Goal: Task Accomplishment & Management: Manage account settings

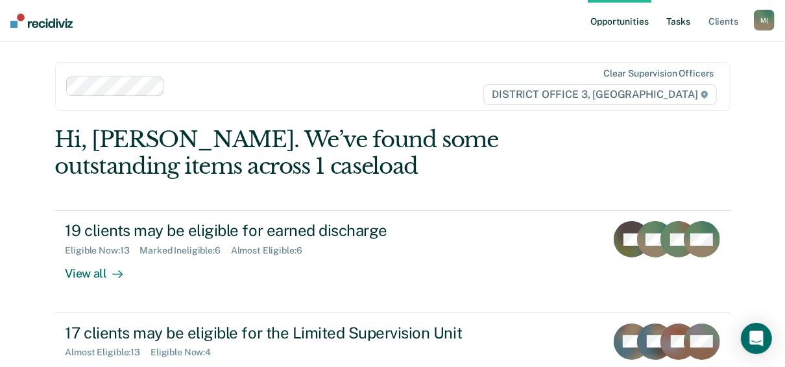
click at [682, 21] on link "Tasks" at bounding box center [679, 21] width 29 height 42
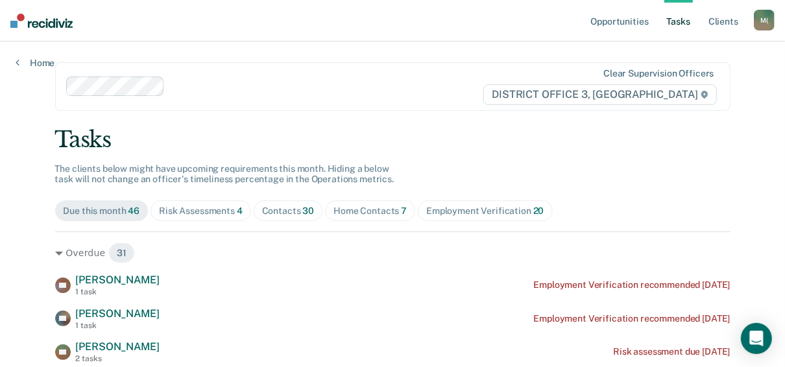
click at [349, 202] on span "Home Contacts 7" at bounding box center [370, 211] width 90 height 21
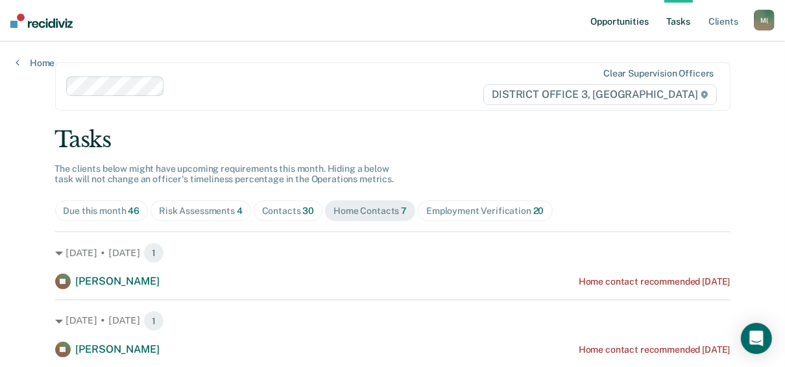
click at [607, 16] on link "Opportunities" at bounding box center [619, 21] width 63 height 42
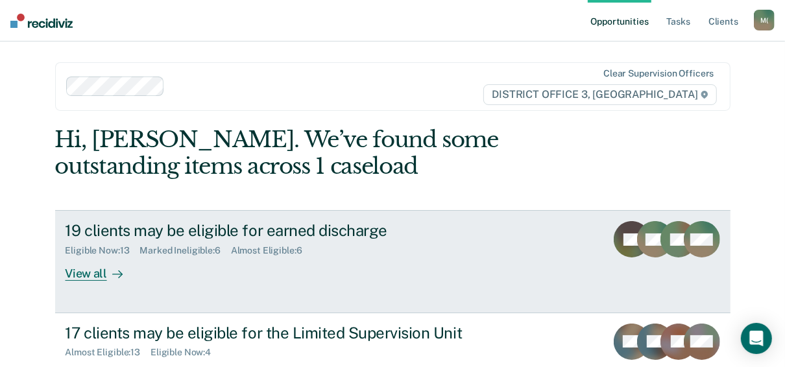
click at [85, 275] on div "View all" at bounding box center [102, 268] width 73 height 25
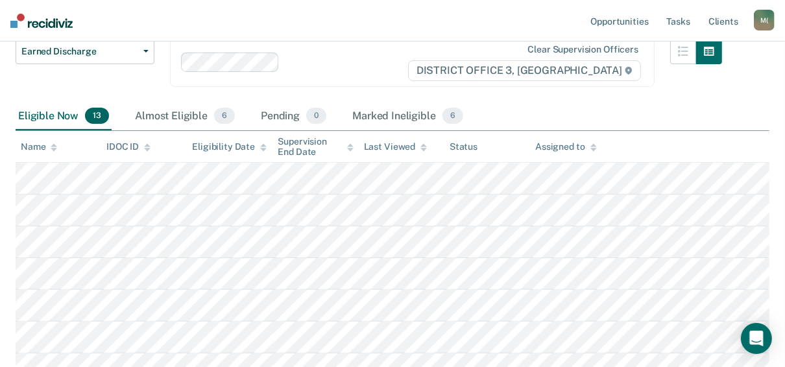
scroll to position [125, 0]
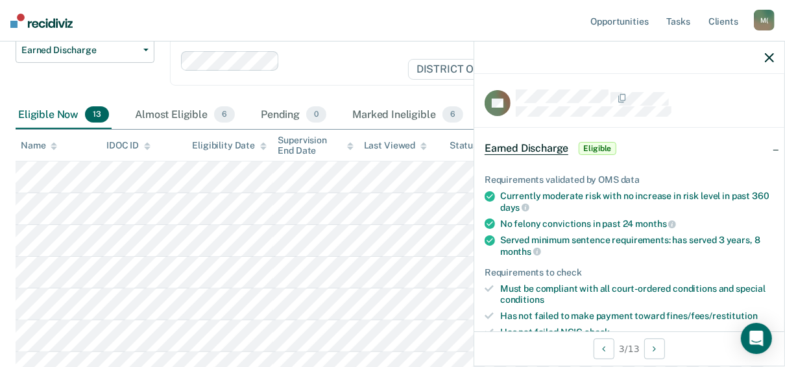
click at [393, 16] on nav "Opportunities Tasks Client s [PERSON_NAME] ([PERSON_NAME]) M ( Profile How it w…" at bounding box center [392, 21] width 785 height 42
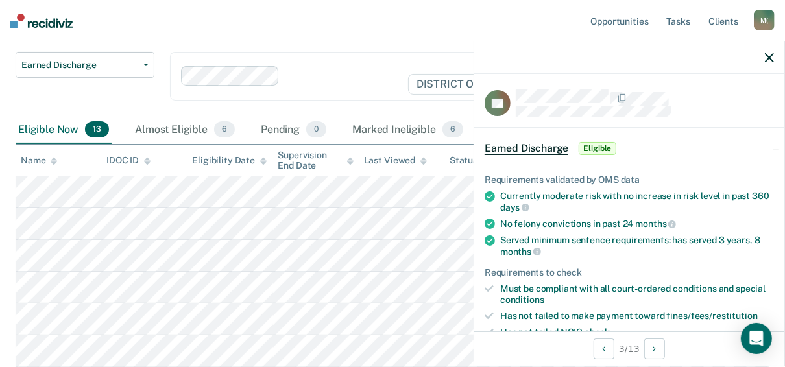
scroll to position [0, 0]
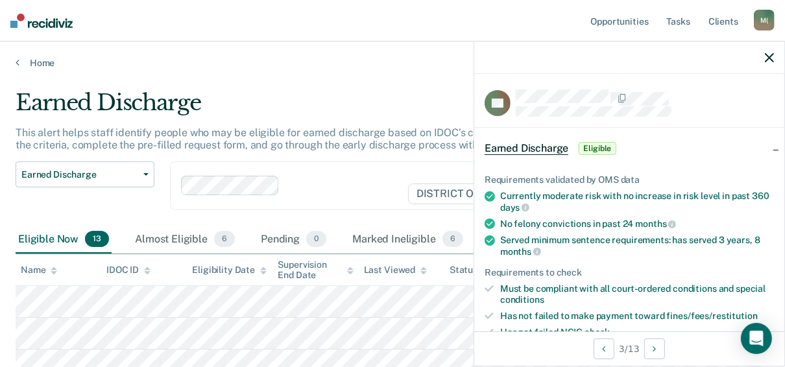
click at [763, 56] on div at bounding box center [629, 58] width 310 height 32
click at [770, 57] on icon "button" at bounding box center [769, 57] width 9 height 9
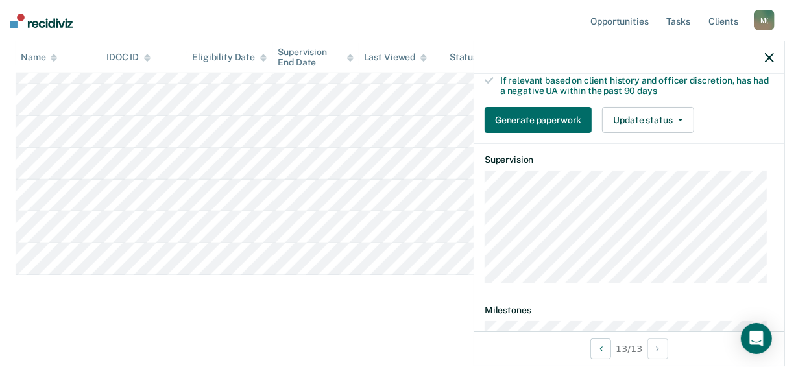
scroll to position [244, 0]
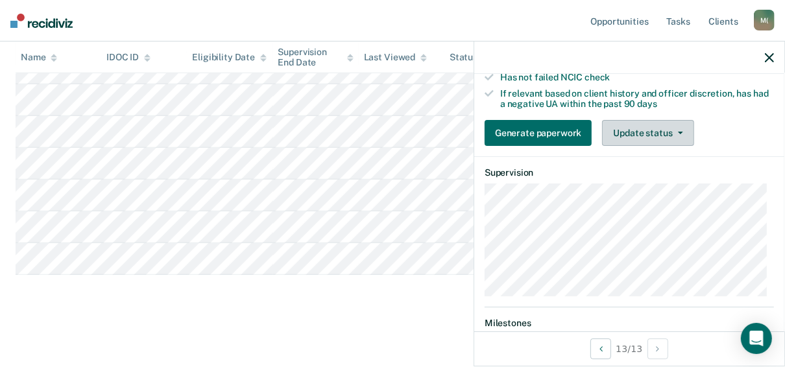
click at [659, 132] on button "Update status" at bounding box center [648, 133] width 92 height 26
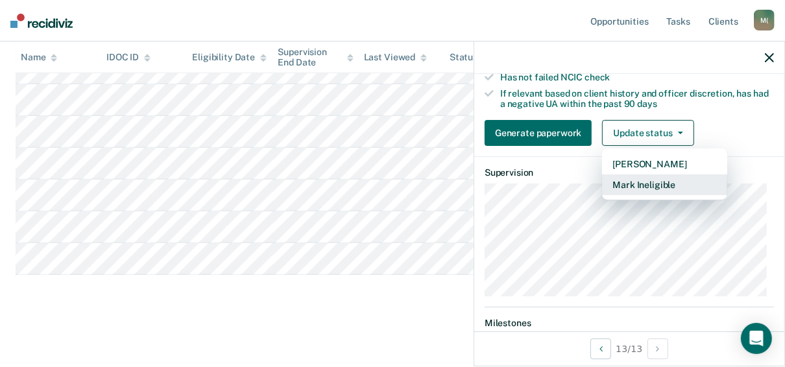
click at [631, 178] on button "Mark Ineligible" at bounding box center [664, 185] width 125 height 21
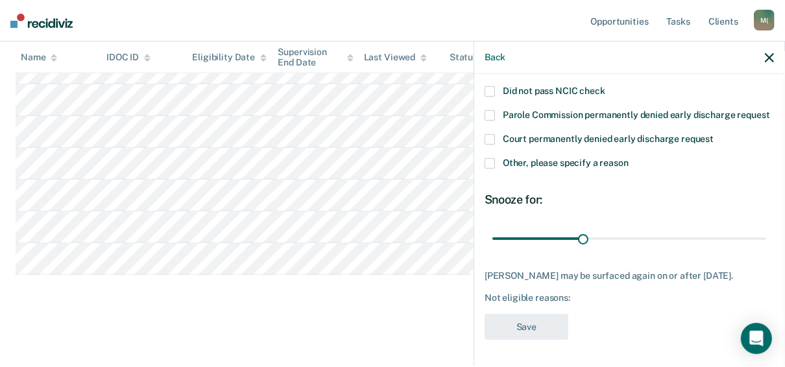
scroll to position [160, 0]
click at [491, 163] on span at bounding box center [490, 163] width 10 height 10
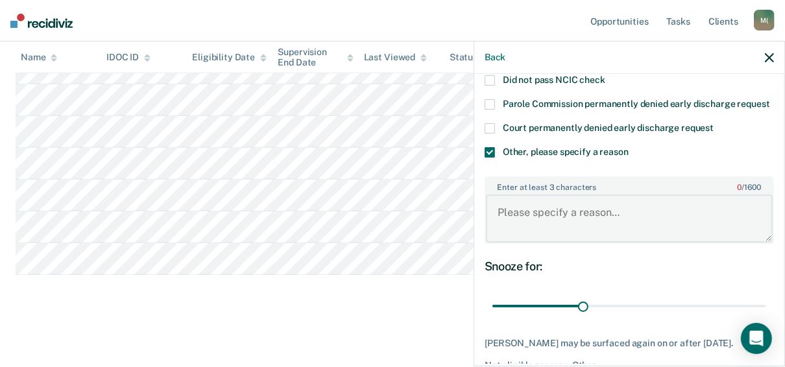
click at [528, 230] on textarea "Enter at least 3 characters 0 / 1600" at bounding box center [629, 219] width 287 height 48
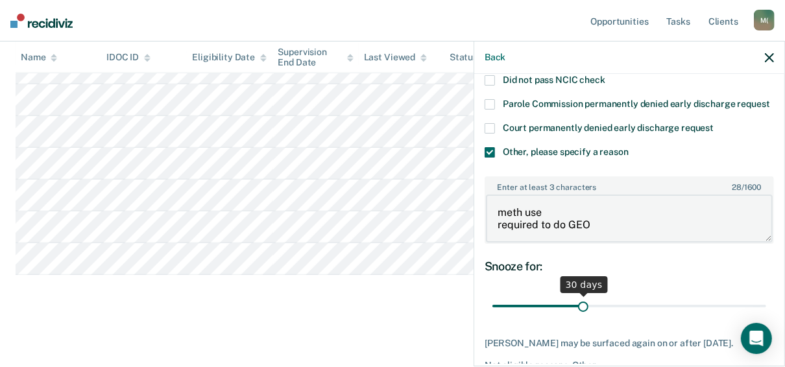
type textarea "meth use required to do GEO"
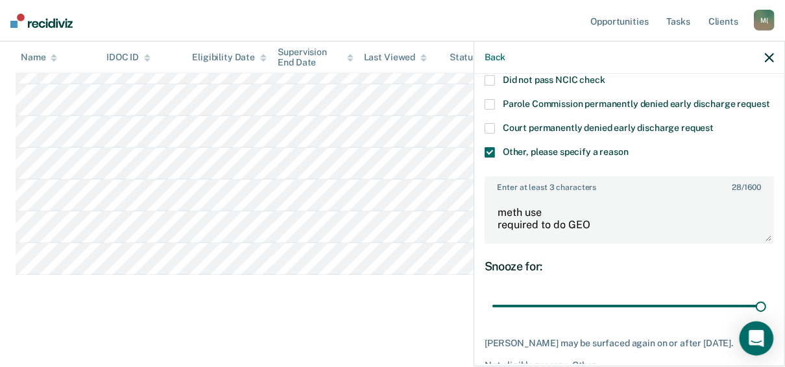
drag, startPoint x: 580, startPoint y: 319, endPoint x: 764, endPoint y: 330, distance: 184.0
type input "90"
click at [764, 317] on input "range" at bounding box center [630, 306] width 274 height 23
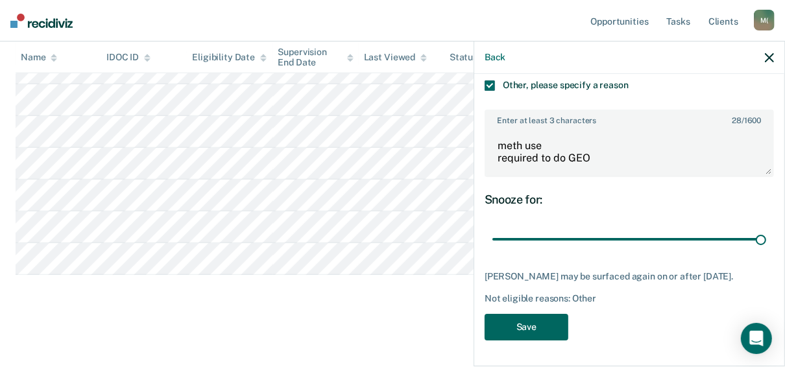
click at [525, 334] on button "Save" at bounding box center [527, 327] width 84 height 27
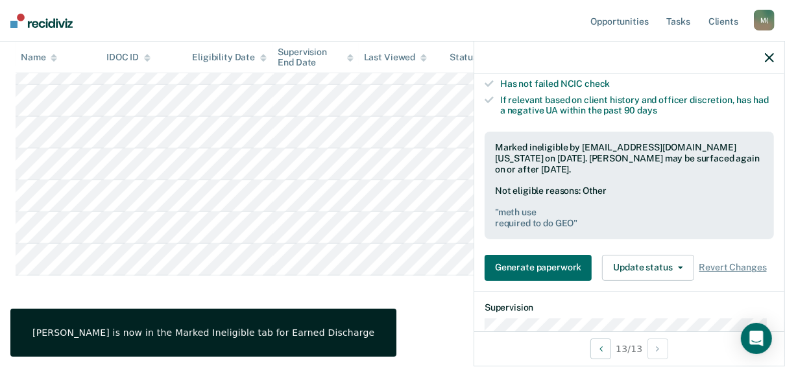
click at [769, 61] on icon "button" at bounding box center [769, 57] width 9 height 9
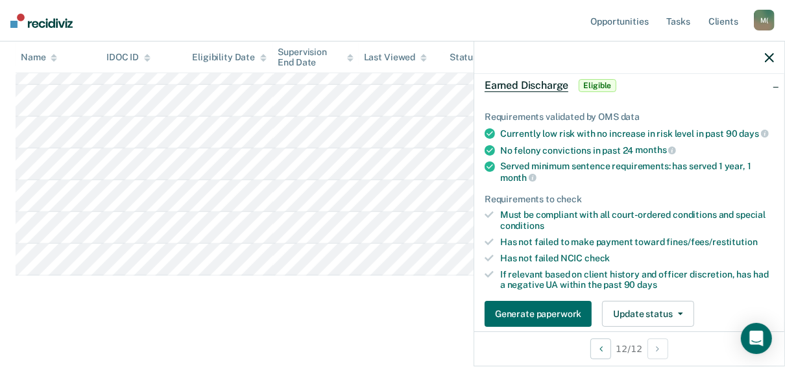
scroll to position [67, 0]
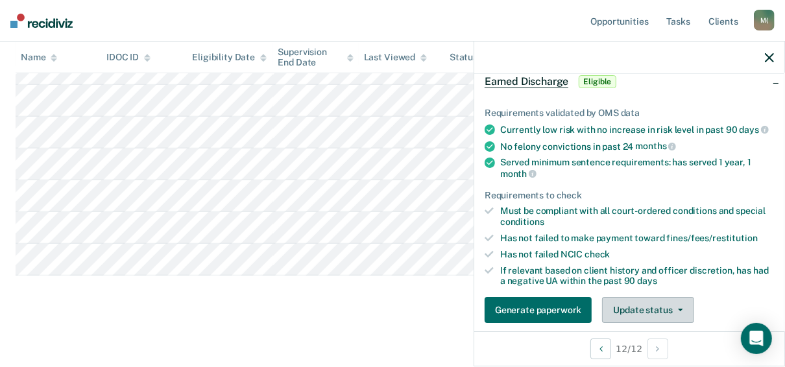
click at [663, 308] on button "Update status" at bounding box center [648, 310] width 92 height 26
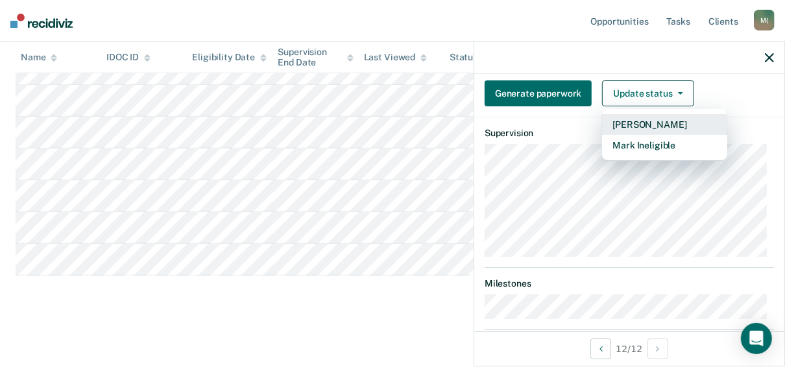
scroll to position [301, 0]
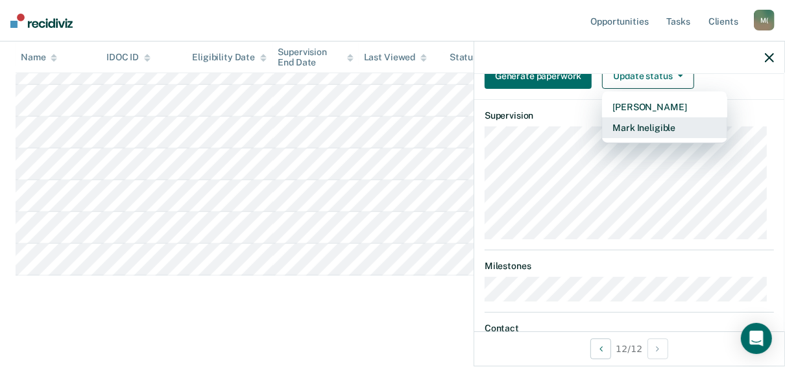
click at [629, 122] on button "Mark Ineligible" at bounding box center [664, 127] width 125 height 21
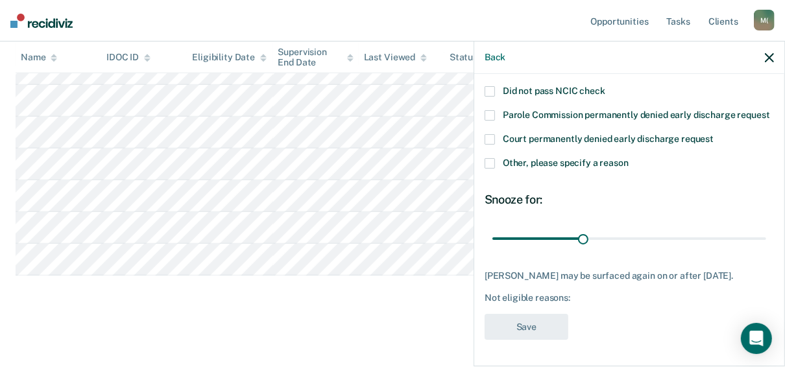
click at [491, 159] on span at bounding box center [490, 163] width 10 height 10
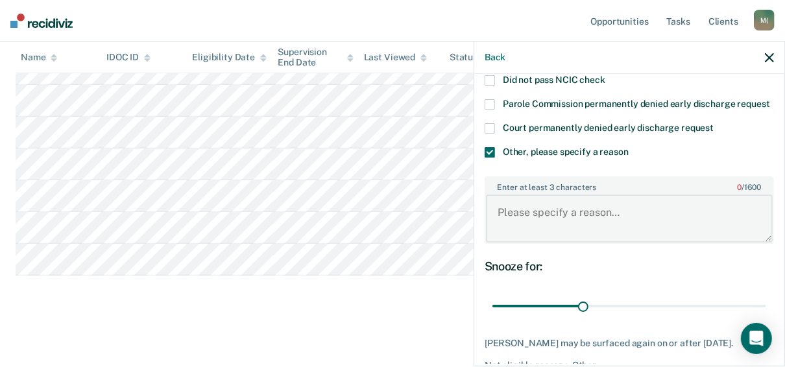
click at [537, 218] on textarea "Enter at least 3 characters 0 / 1600" at bounding box center [629, 219] width 287 height 48
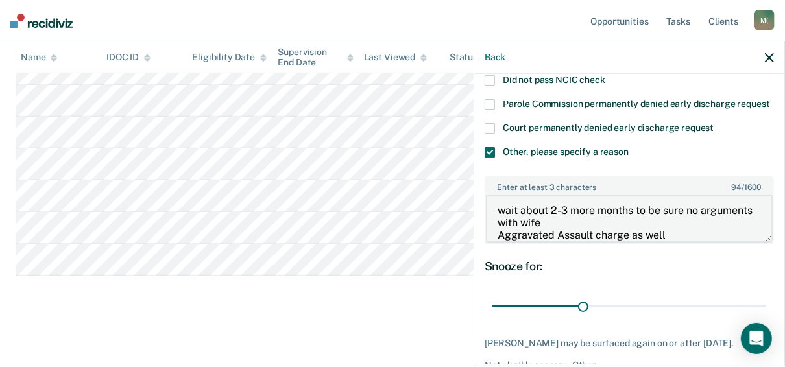
scroll to position [238, 0]
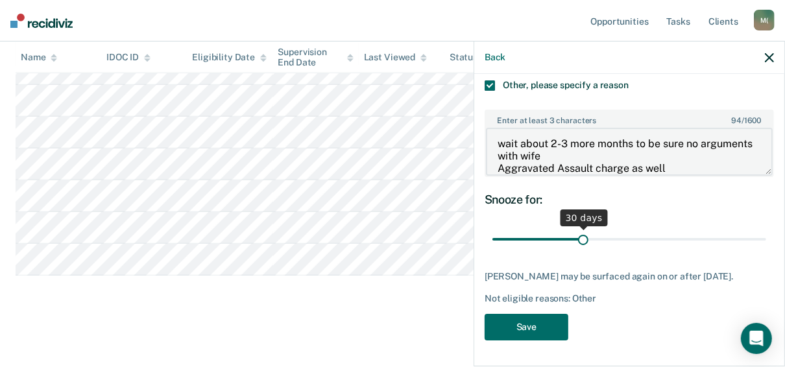
type textarea "wait about 2-3 more months to be sure no arguments with wife Aggravated Assault…"
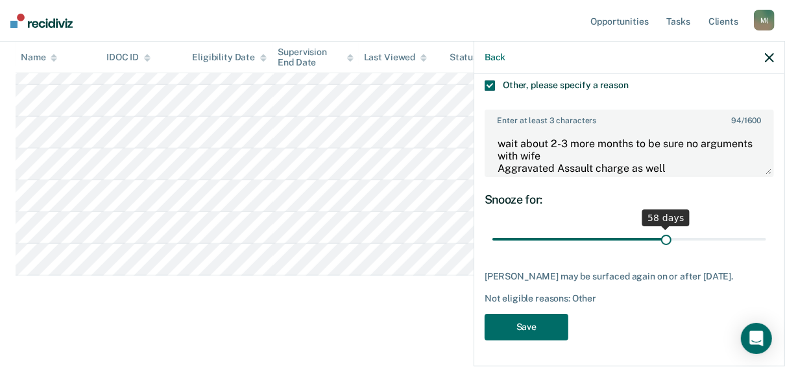
drag, startPoint x: 579, startPoint y: 244, endPoint x: 661, endPoint y: 223, distance: 84.4
type input "58"
click at [661, 228] on input "range" at bounding box center [630, 239] width 274 height 23
click at [507, 334] on button "Save" at bounding box center [527, 327] width 84 height 27
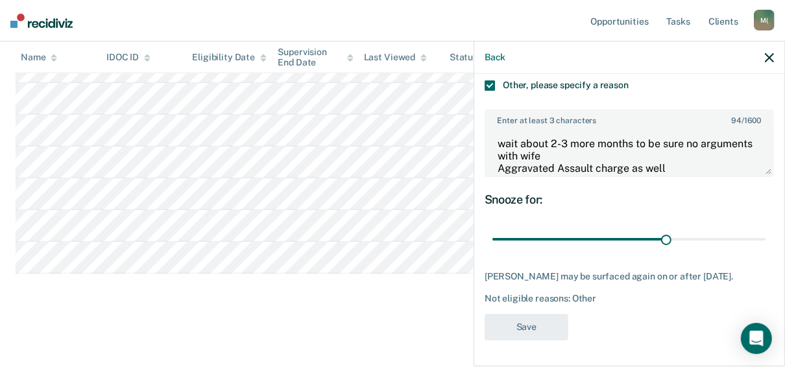
scroll to position [361, 0]
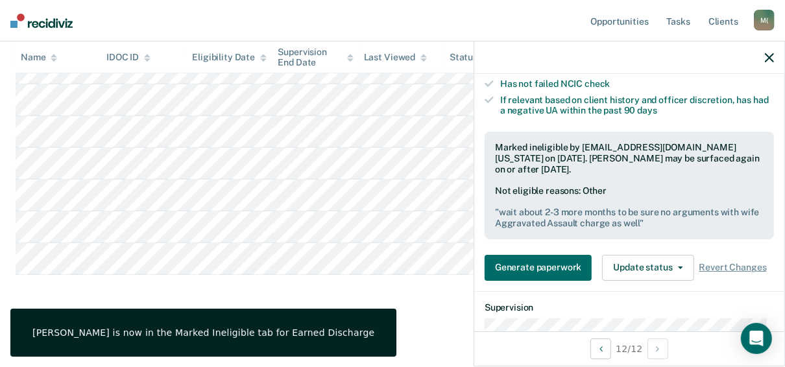
click at [347, 326] on main "Earned Discharge This alert helps staff identify people who may be eligible for…" at bounding box center [392, 36] width 785 height 657
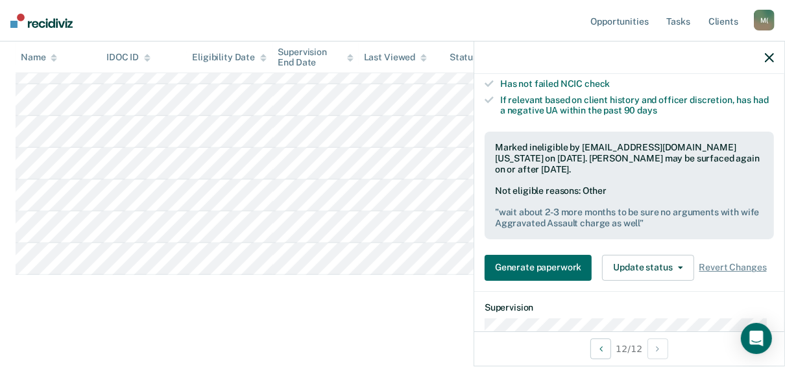
click at [773, 55] on icon "button" at bounding box center [769, 57] width 9 height 9
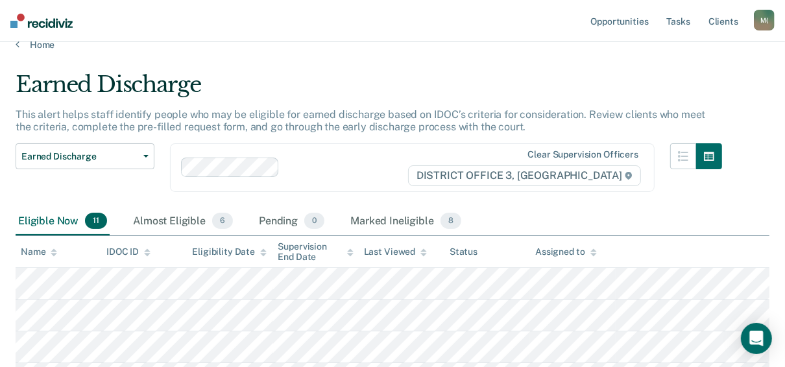
scroll to position [0, 0]
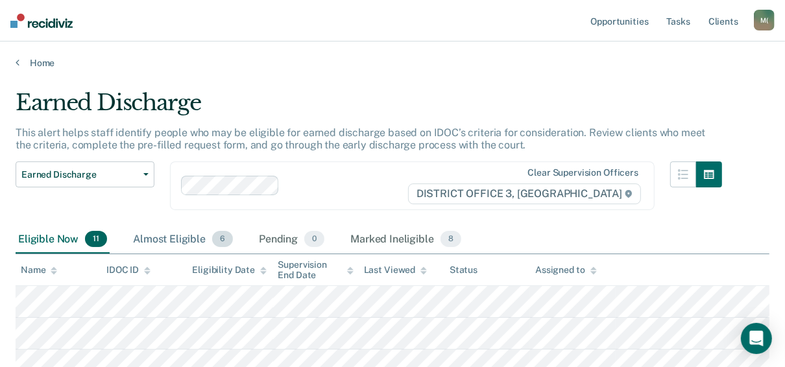
click at [186, 239] on div "Almost Eligible 6" at bounding box center [182, 240] width 105 height 29
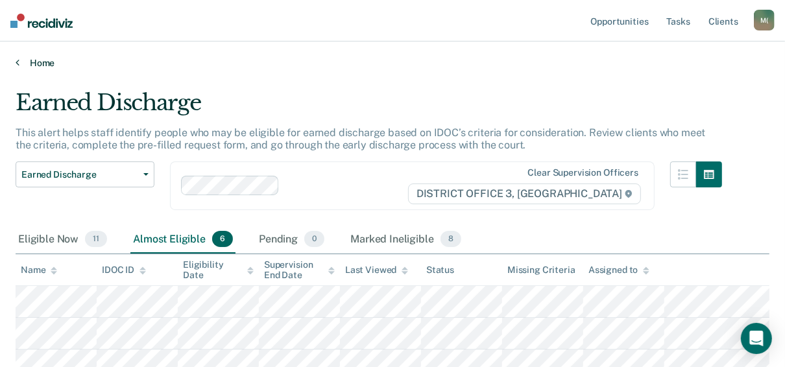
click at [17, 62] on icon at bounding box center [18, 62] width 4 height 10
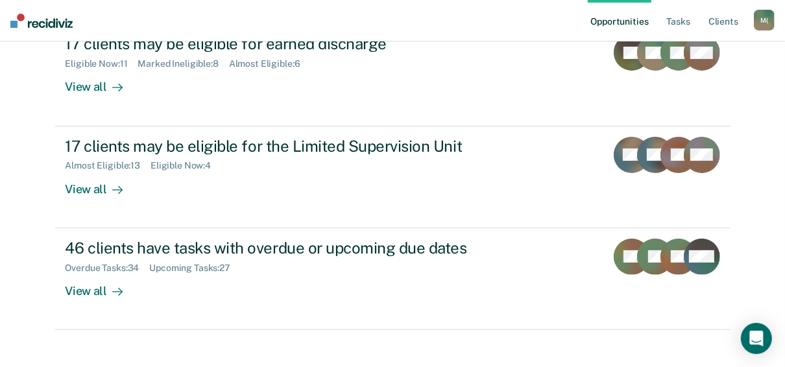
scroll to position [200, 0]
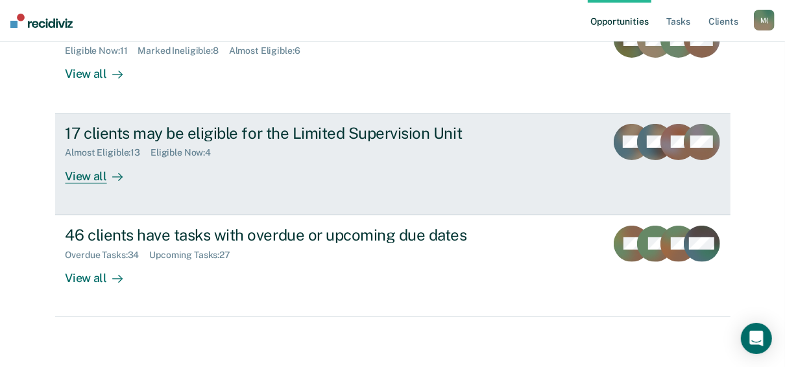
click at [92, 171] on div "View all" at bounding box center [102, 170] width 73 height 25
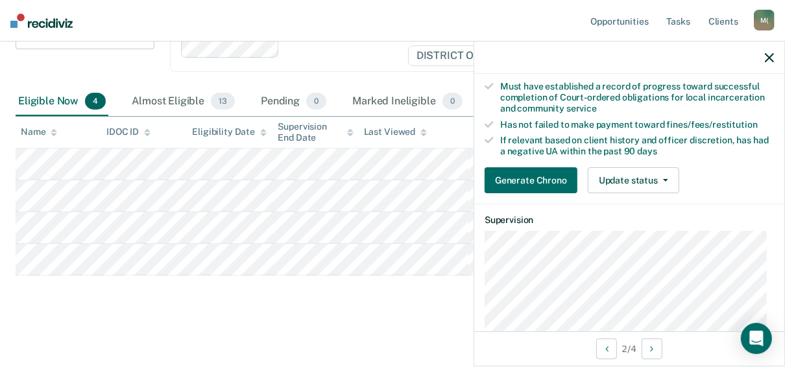
scroll to position [210, 0]
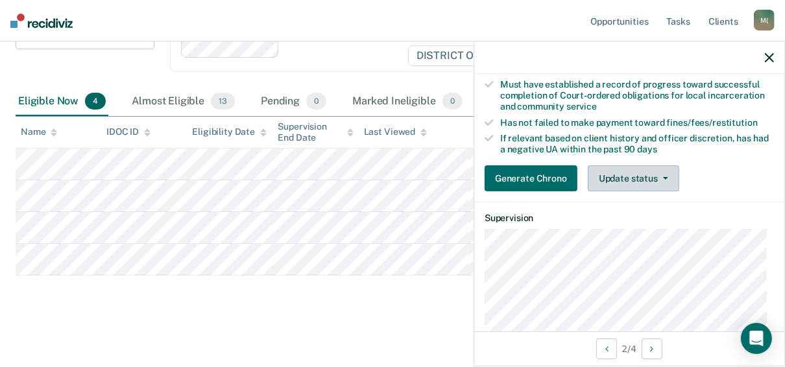
click at [630, 180] on button "Update status" at bounding box center [634, 178] width 92 height 26
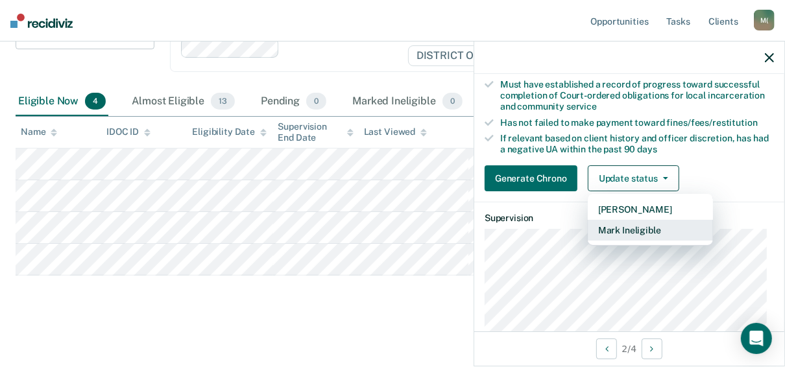
click at [615, 228] on button "Mark Ineligible" at bounding box center [650, 230] width 125 height 21
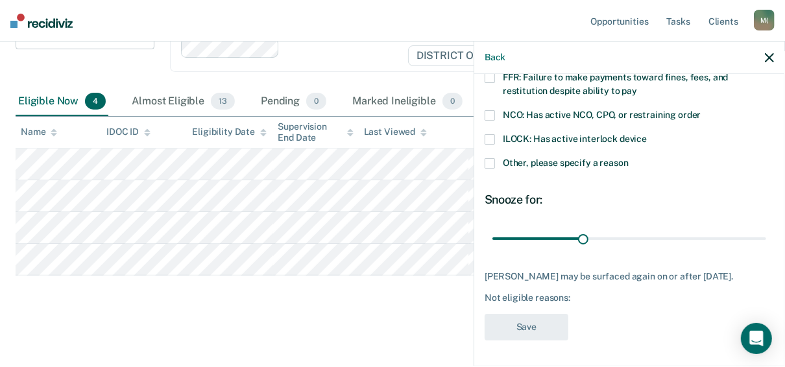
scroll to position [146, 0]
click at [487, 158] on span at bounding box center [490, 163] width 10 height 10
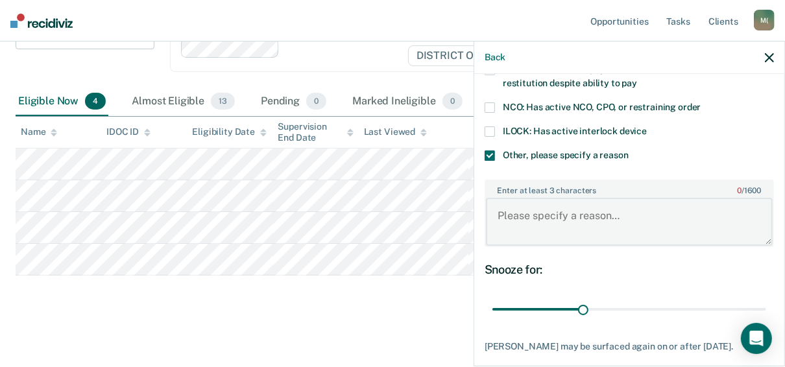
click at [524, 212] on textarea "Enter at least 3 characters 0 / 1600" at bounding box center [629, 222] width 287 height 48
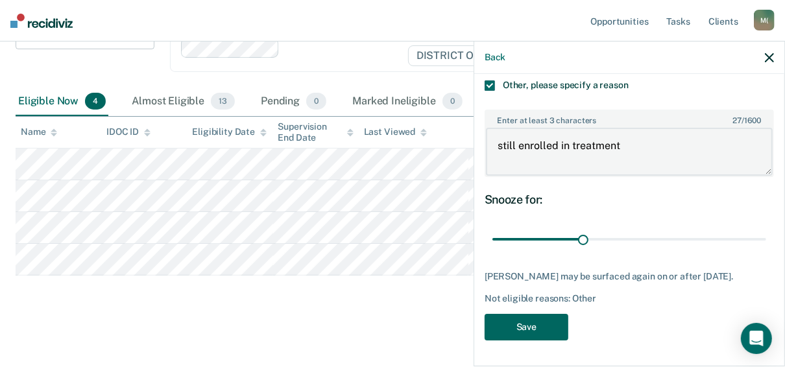
type textarea "still enrolled in treatment"
click at [519, 328] on button "Save" at bounding box center [527, 327] width 84 height 27
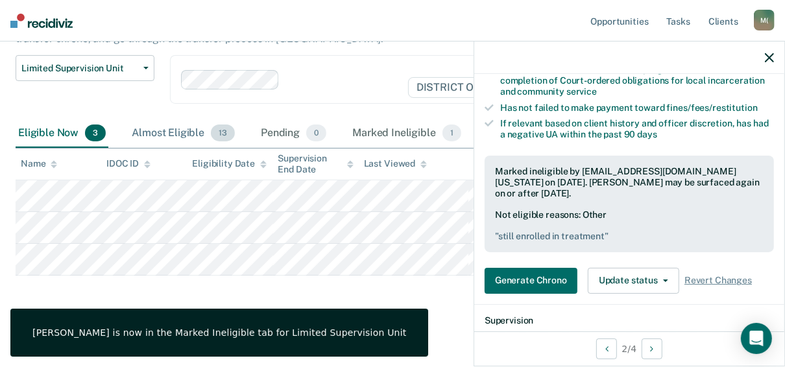
click at [172, 135] on div "Almost Eligible 13" at bounding box center [183, 133] width 108 height 29
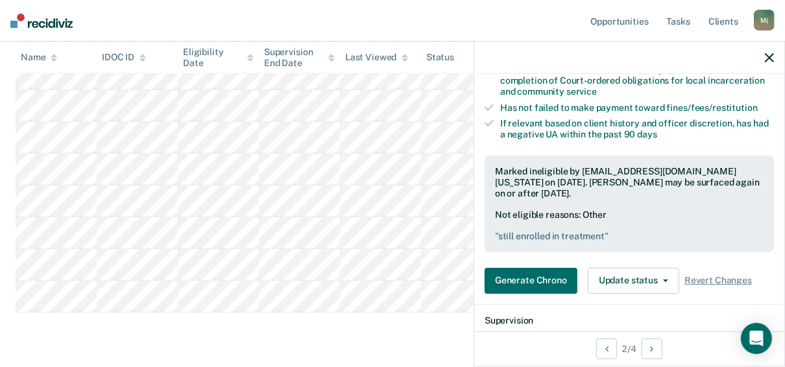
scroll to position [515, 0]
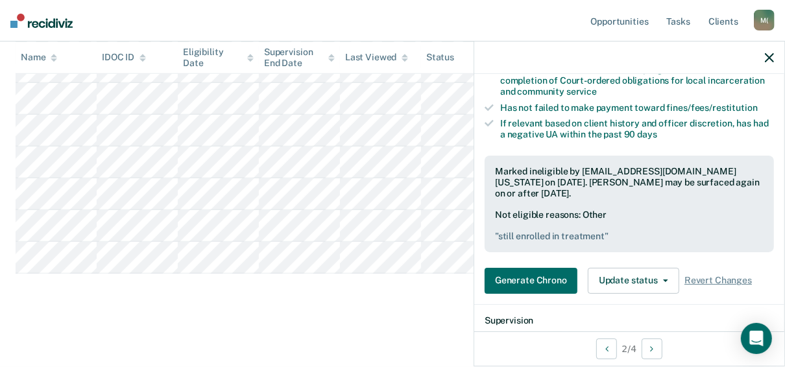
click at [772, 60] on icon "button" at bounding box center [769, 57] width 9 height 9
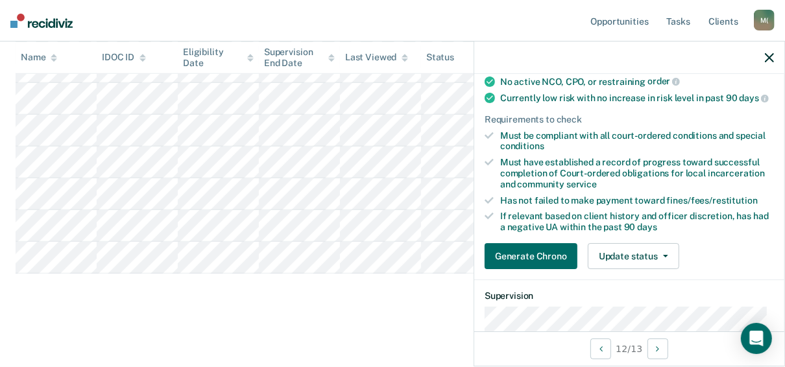
scroll to position [145, 0]
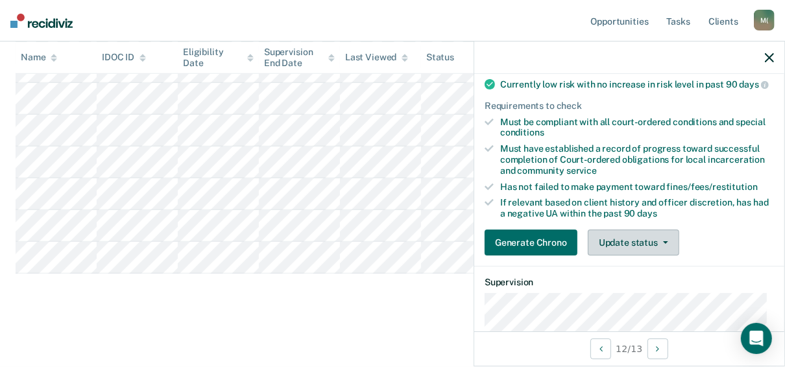
click at [626, 231] on button "Update status" at bounding box center [634, 243] width 92 height 26
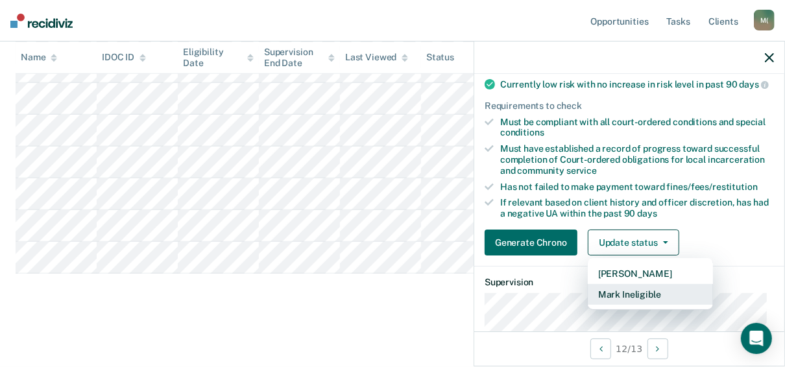
click at [607, 289] on button "Mark Ineligible" at bounding box center [650, 294] width 125 height 21
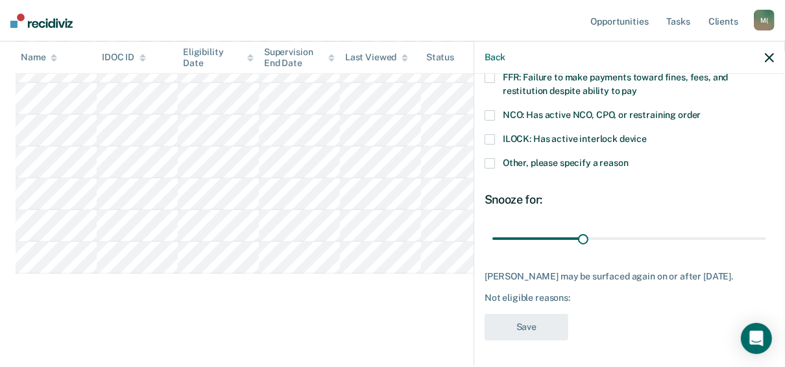
scroll to position [136, 0]
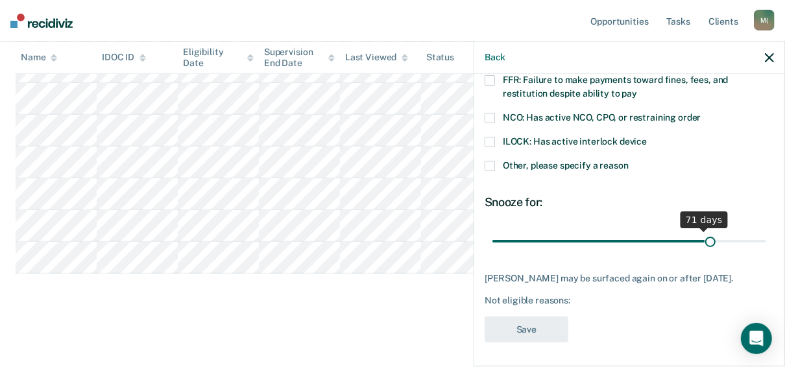
drag, startPoint x: 580, startPoint y: 239, endPoint x: 705, endPoint y: 237, distance: 125.3
type input "73"
click at [705, 237] on input "range" at bounding box center [630, 241] width 274 height 23
click at [491, 170] on label "Other, please specify a reason" at bounding box center [629, 168] width 289 height 14
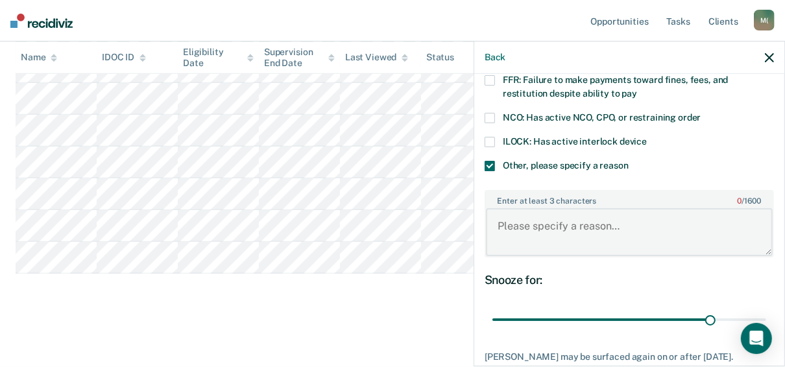
click at [521, 238] on textarea "Enter at least 3 characters 0 / 1600" at bounding box center [629, 232] width 287 height 48
click at [626, 227] on textarea "court olrdered drug testin g 5x/month" at bounding box center [629, 232] width 287 height 48
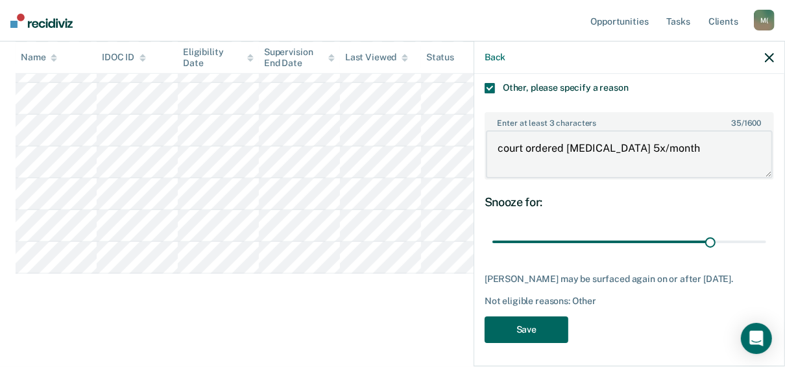
type textarea "court ordered [MEDICAL_DATA] 5x/month"
click at [520, 328] on button "Save" at bounding box center [527, 330] width 84 height 27
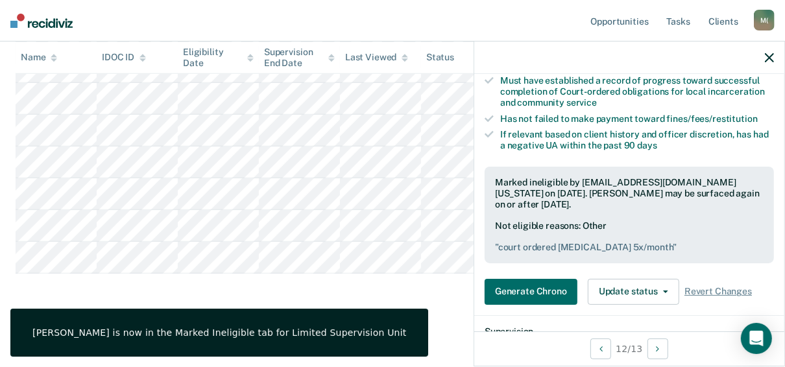
click at [117, 340] on div "[PERSON_NAME] is now in the Marked Ineligible tab for Limited Supervision Unit" at bounding box center [219, 333] width 418 height 48
click at [768, 53] on icon "button" at bounding box center [769, 57] width 9 height 9
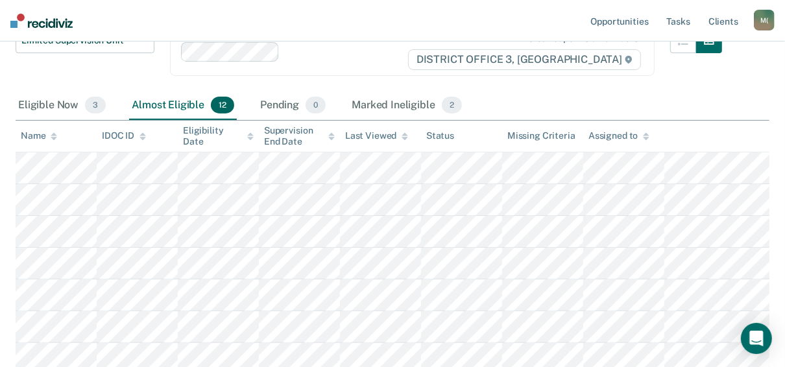
scroll to position [0, 0]
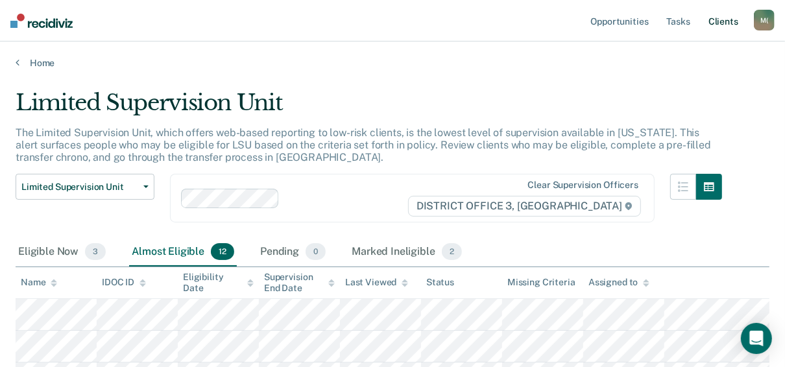
click at [729, 19] on link "Client s" at bounding box center [723, 21] width 35 height 42
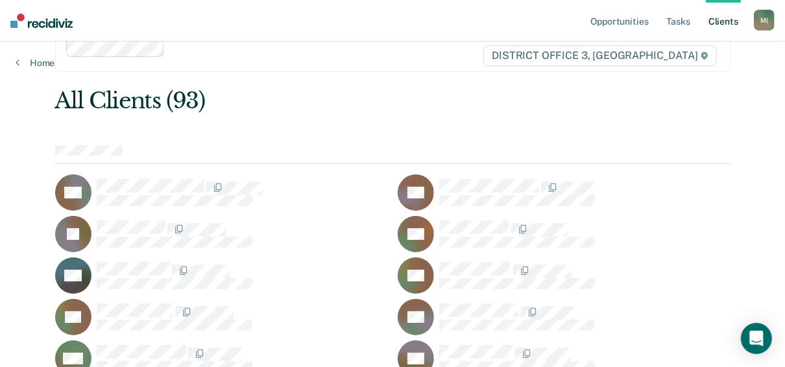
scroll to position [39, 0]
